Goal: Communication & Community: Answer question/provide support

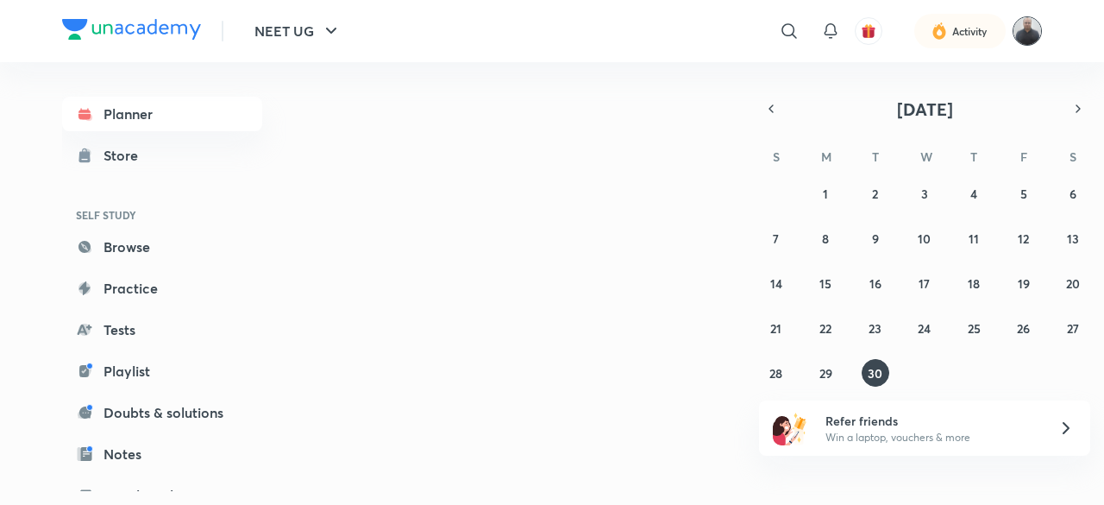
click at [1029, 28] on img at bounding box center [1027, 30] width 29 height 29
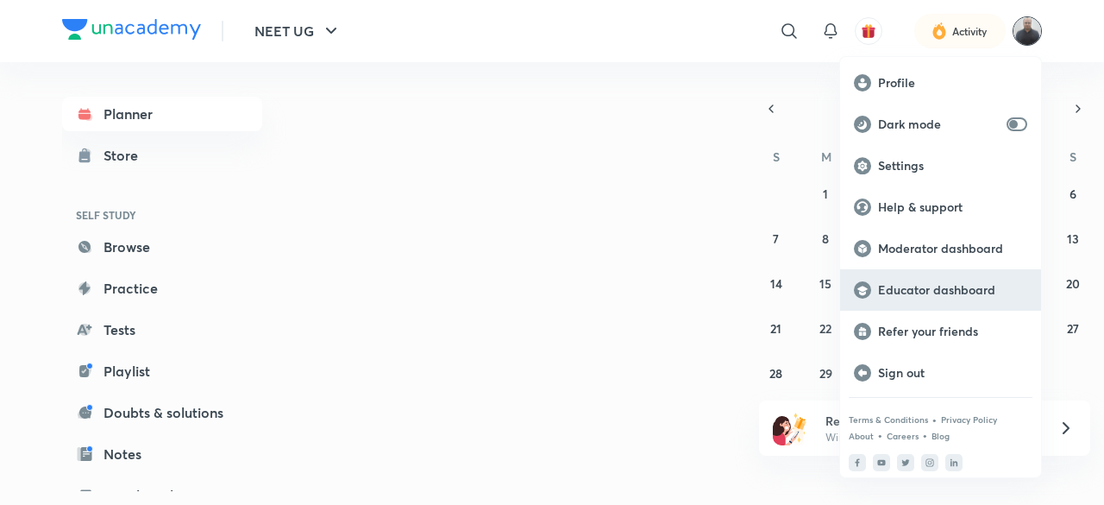
click at [957, 287] on p "Educator dashboard" at bounding box center [952, 290] width 149 height 16
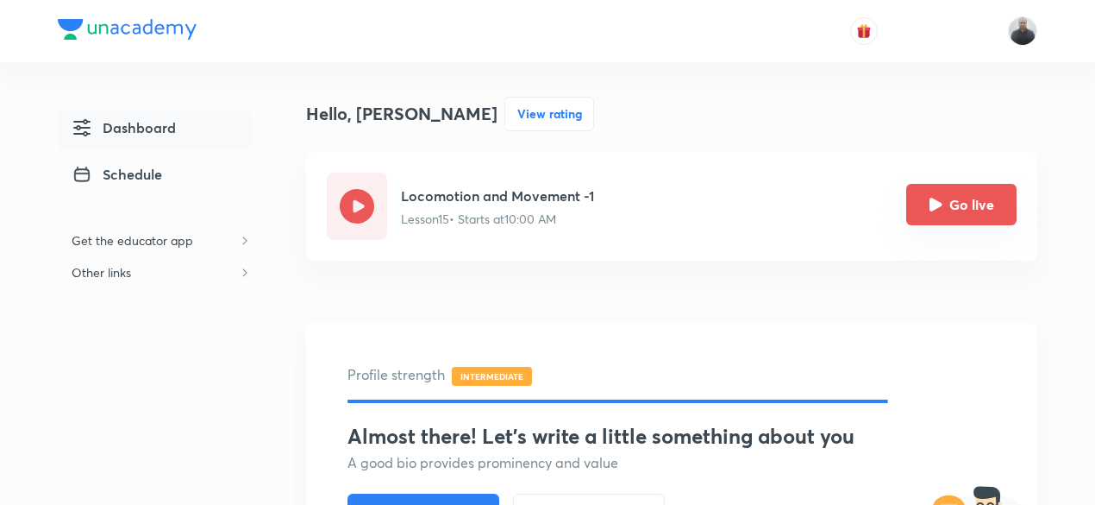
click at [985, 205] on button "Go live" at bounding box center [962, 204] width 110 height 41
click at [988, 208] on button "Go live" at bounding box center [962, 204] width 110 height 41
click at [987, 213] on button "Go live" at bounding box center [962, 204] width 110 height 41
click at [988, 211] on button "Go live" at bounding box center [962, 204] width 110 height 41
